Goal: Navigation & Orientation: Find specific page/section

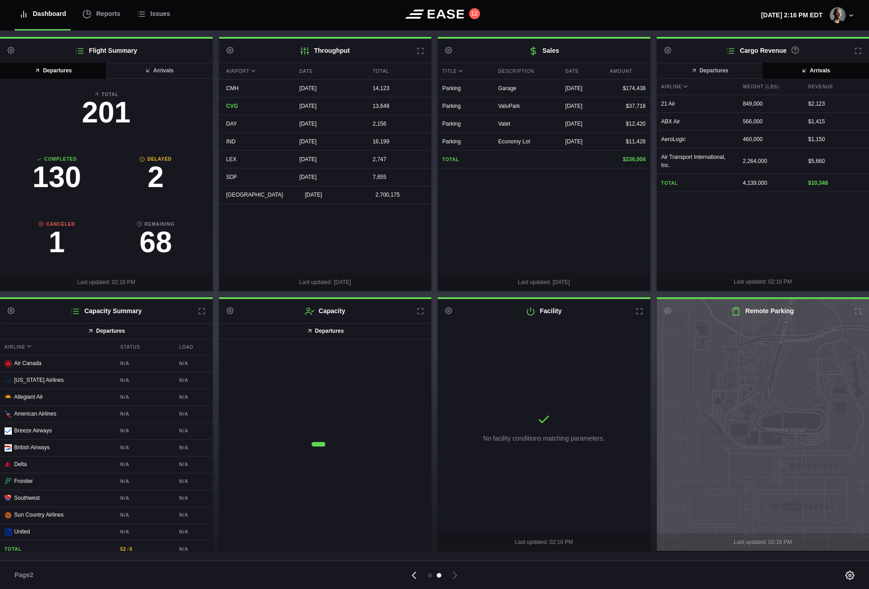
click at [411, 574] on icon at bounding box center [413, 575] width 13 height 13
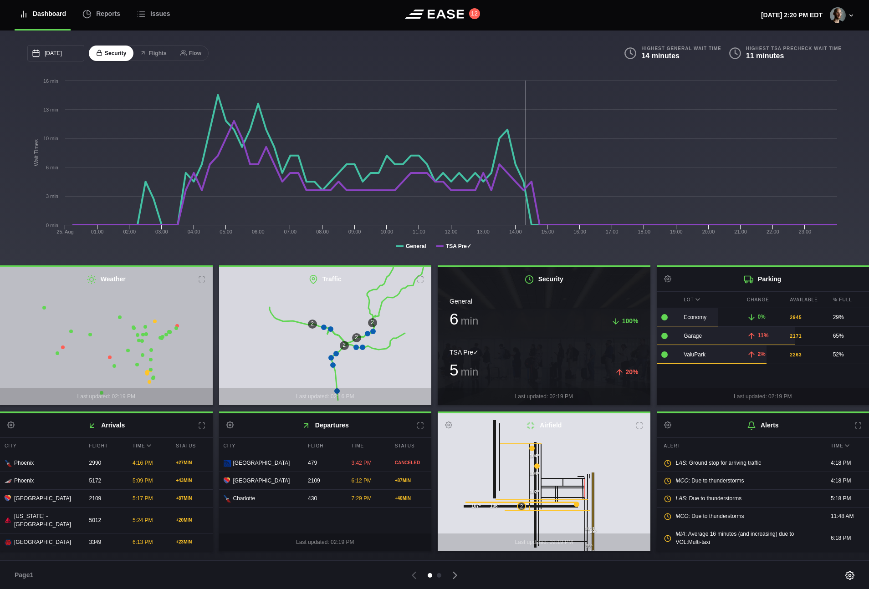
click at [149, 51] on button "Flights" at bounding box center [152, 54] width 41 height 16
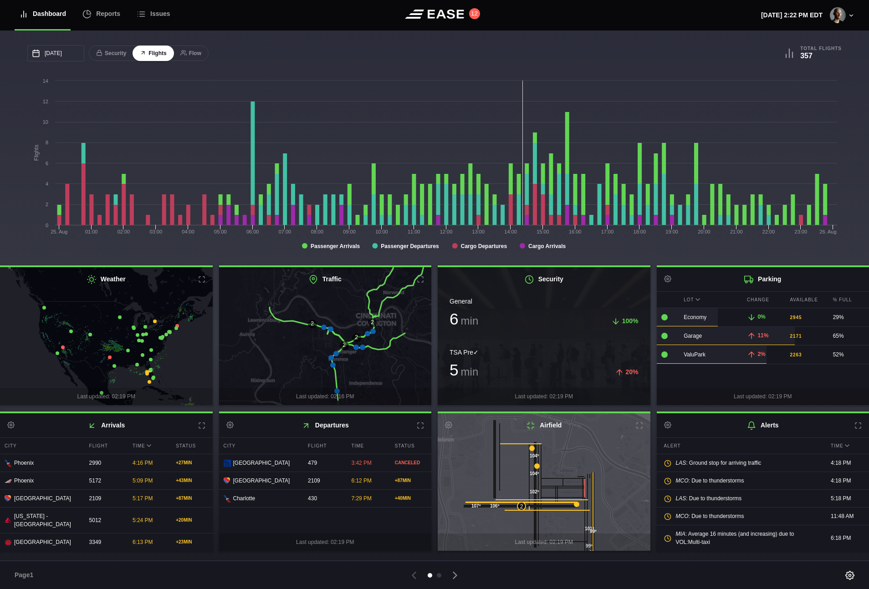
click at [257, 55] on div "[DATE] [PERSON_NAME] Wed Thu Fri Sat 27 28 29 30 [DATE] 1 2 3 4 5 6 7 8 9 10 11…" at bounding box center [230, 53] width 407 height 16
click at [197, 57] on button "Flow" at bounding box center [191, 54] width 36 height 16
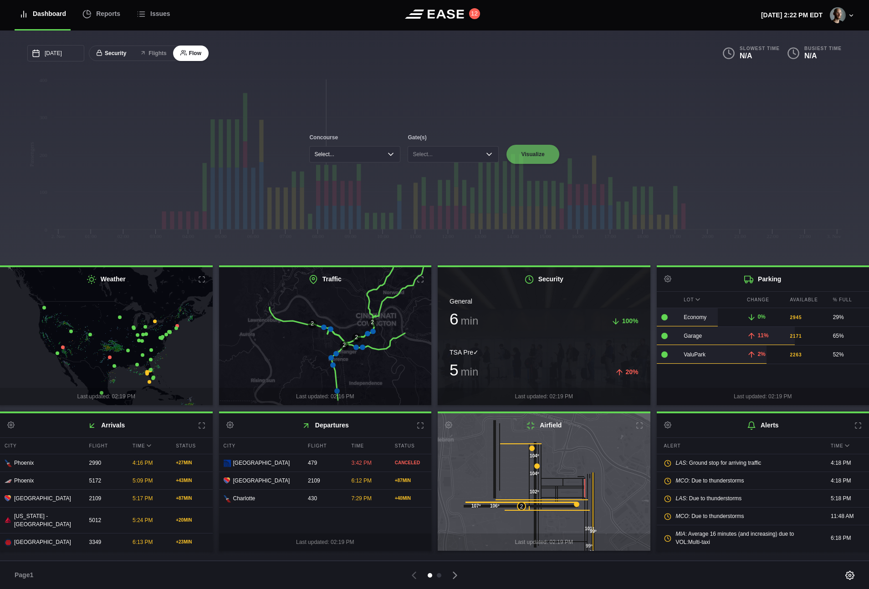
click at [127, 56] on button "Security" at bounding box center [111, 54] width 45 height 16
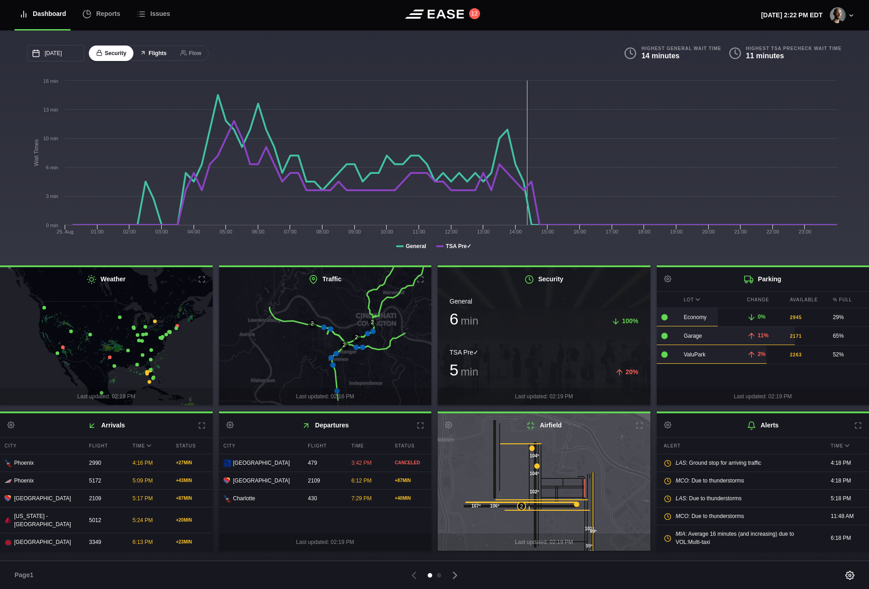
click at [146, 55] on icon at bounding box center [143, 53] width 6 height 6
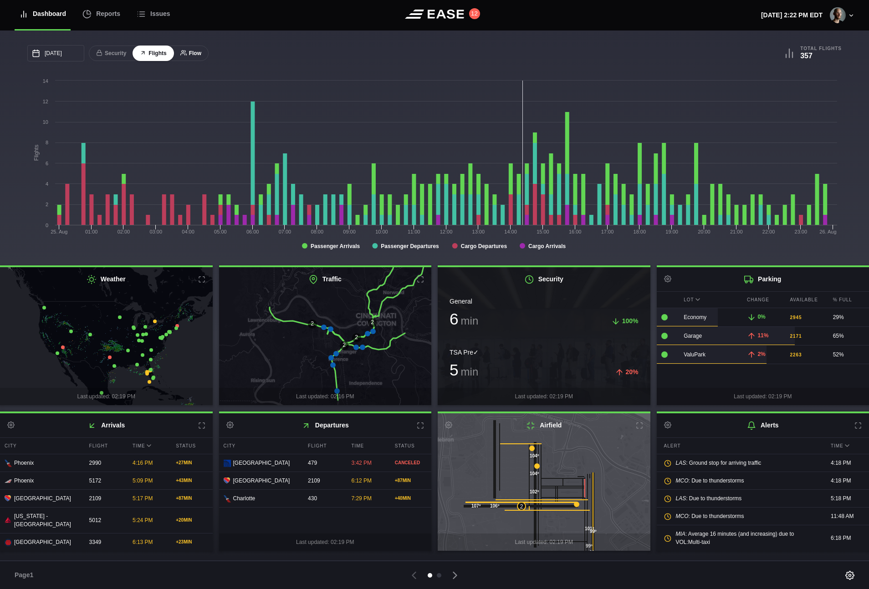
click at [192, 55] on button "Flow" at bounding box center [191, 54] width 36 height 16
click at [194, 55] on button "Flow" at bounding box center [191, 54] width 36 height 16
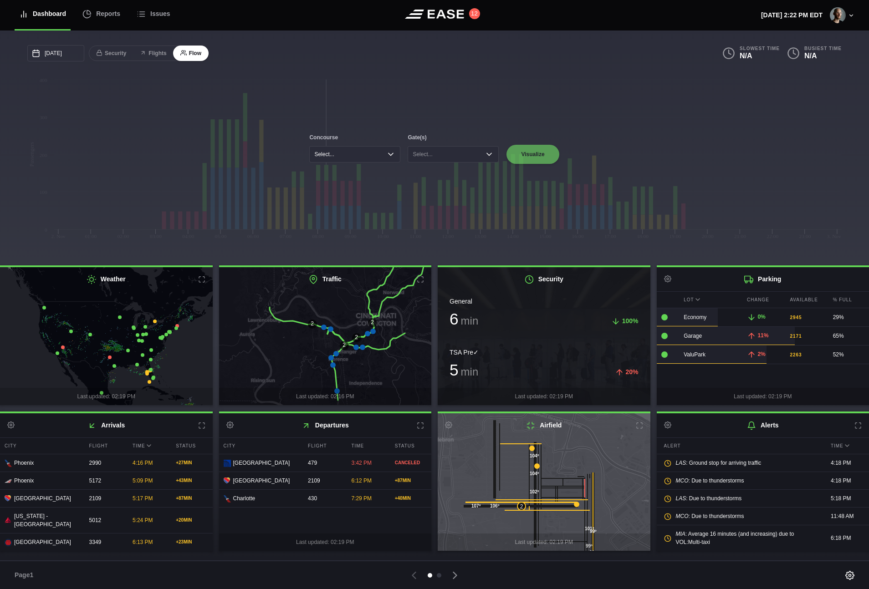
click at [638, 422] on icon at bounding box center [638, 425] width 7 height 7
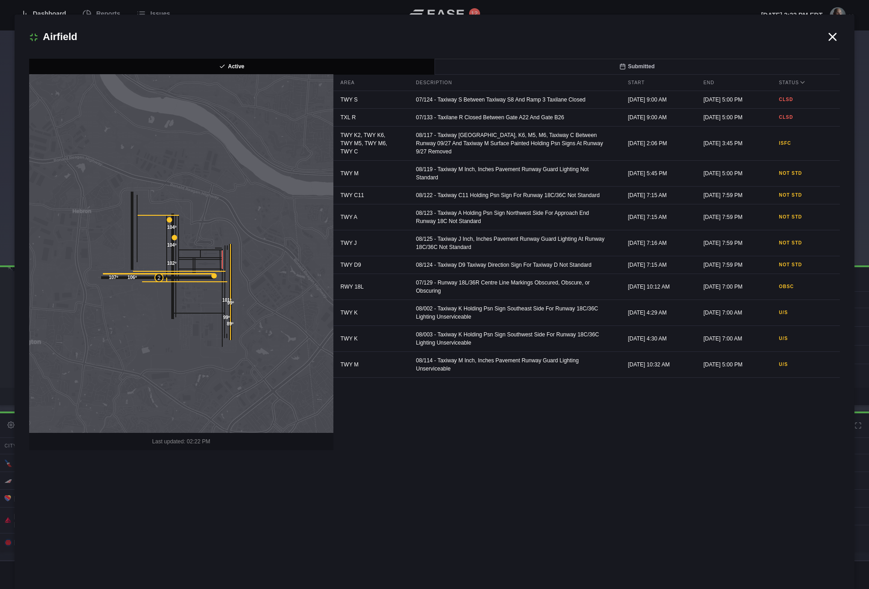
click at [834, 33] on icon at bounding box center [832, 37] width 14 height 14
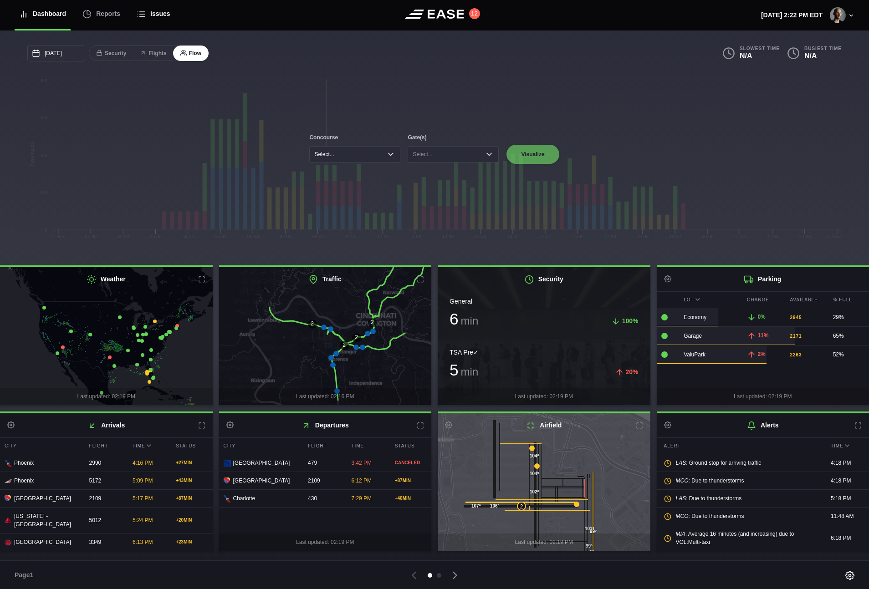
click at [157, 15] on div "Issues" at bounding box center [154, 14] width 34 height 30
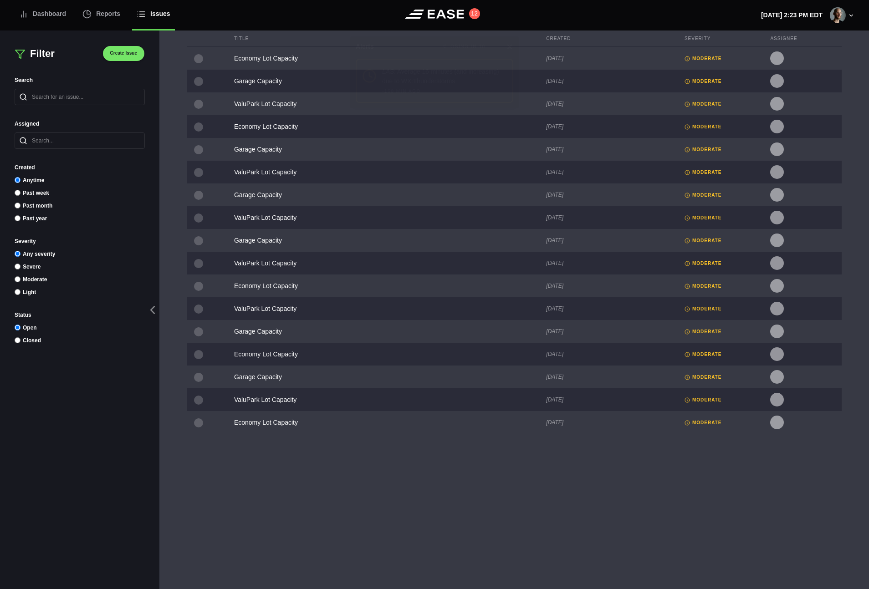
click at [508, 45] on icon at bounding box center [509, 46] width 7 height 7
click at [268, 57] on div "Economy Lot Capacity" at bounding box center [266, 59] width 64 height 10
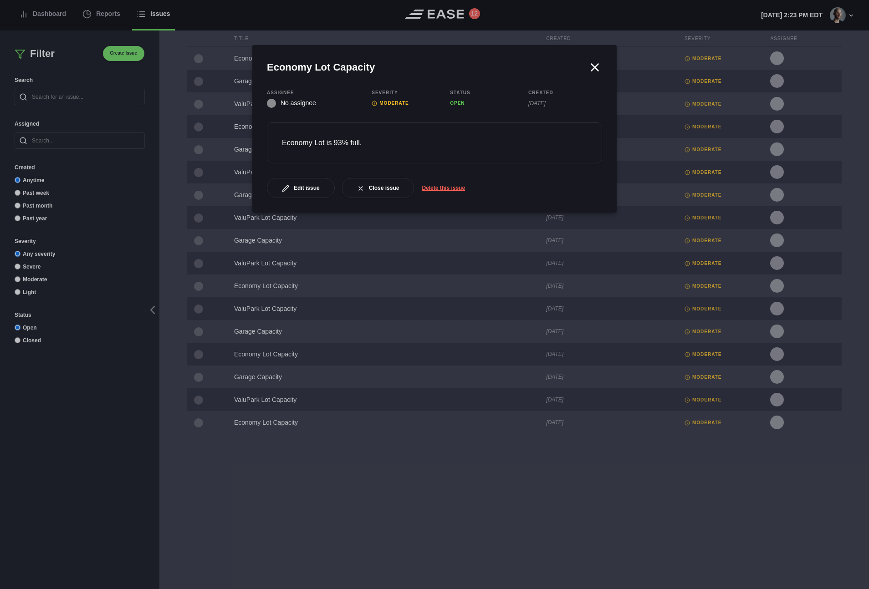
click at [598, 68] on icon at bounding box center [595, 68] width 14 height 14
